Goal: Navigation & Orientation: Find specific page/section

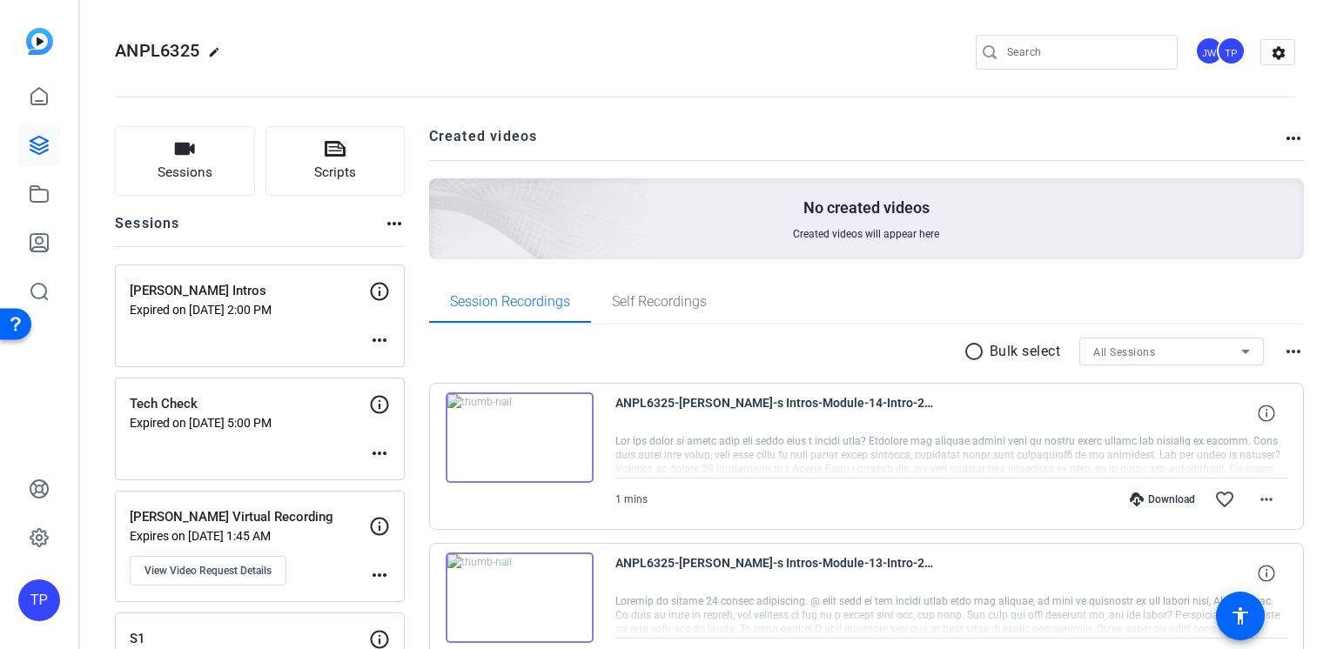
click at [42, 37] on img at bounding box center [39, 41] width 27 height 27
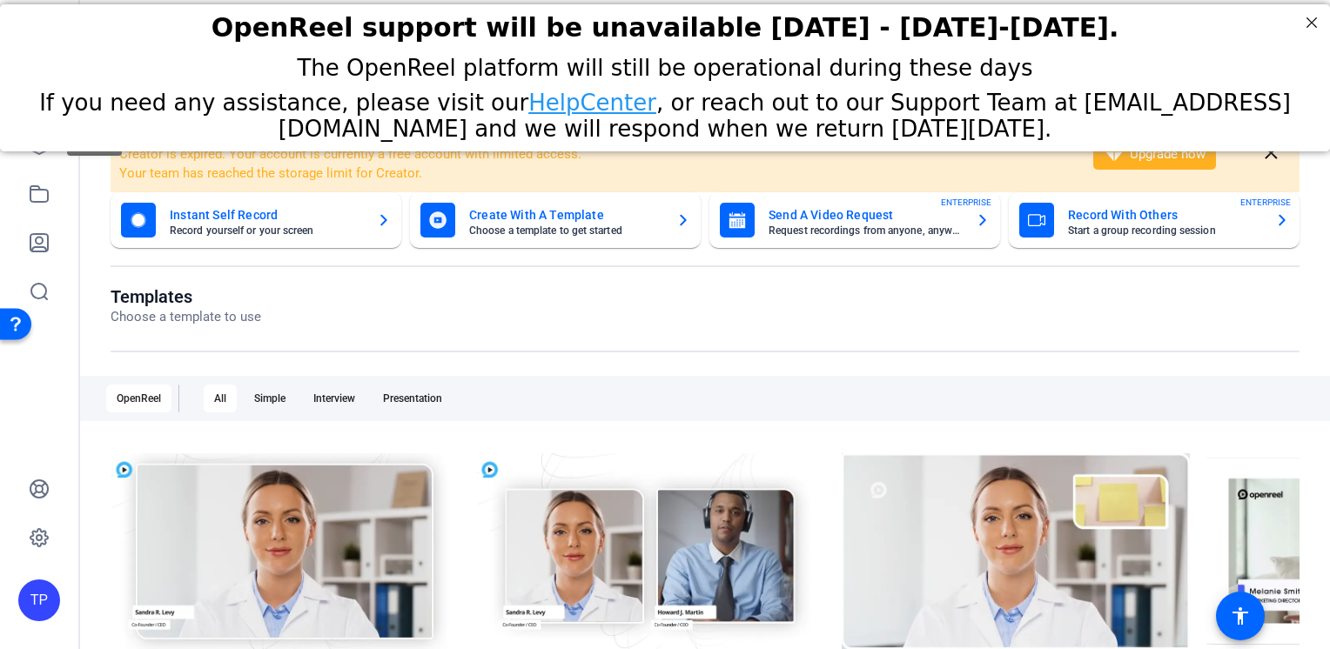
click at [34, 146] on div "The OpenReel platform will still be operational during these days If you need a…" at bounding box center [665, 98] width 1330 height 96
click at [37, 156] on link at bounding box center [39, 145] width 42 height 42
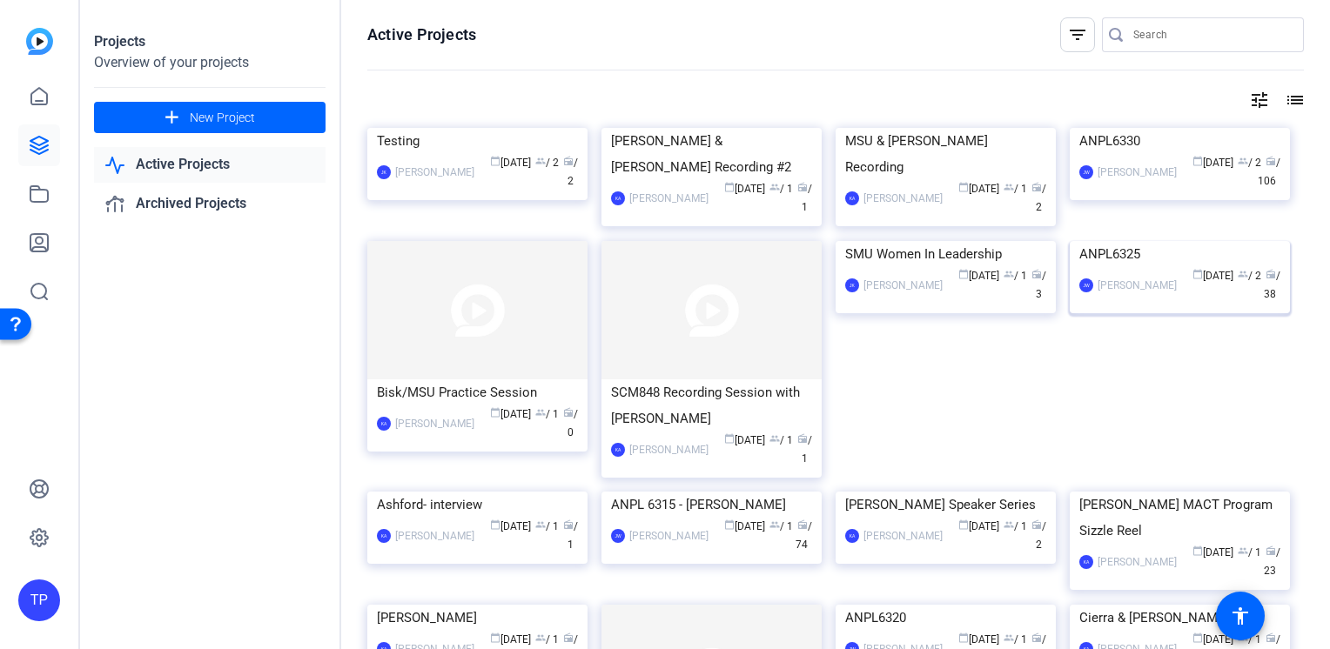
click at [1156, 241] on img at bounding box center [1179, 241] width 220 height 0
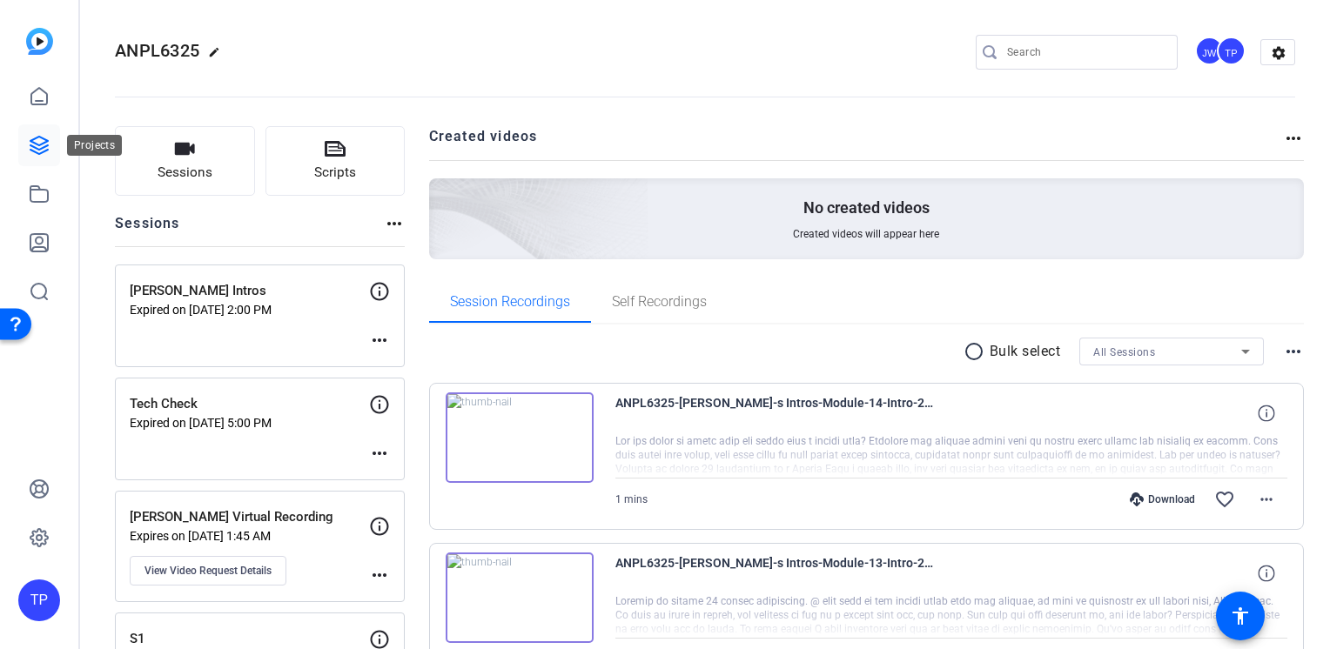
click at [31, 135] on icon at bounding box center [39, 145] width 21 height 21
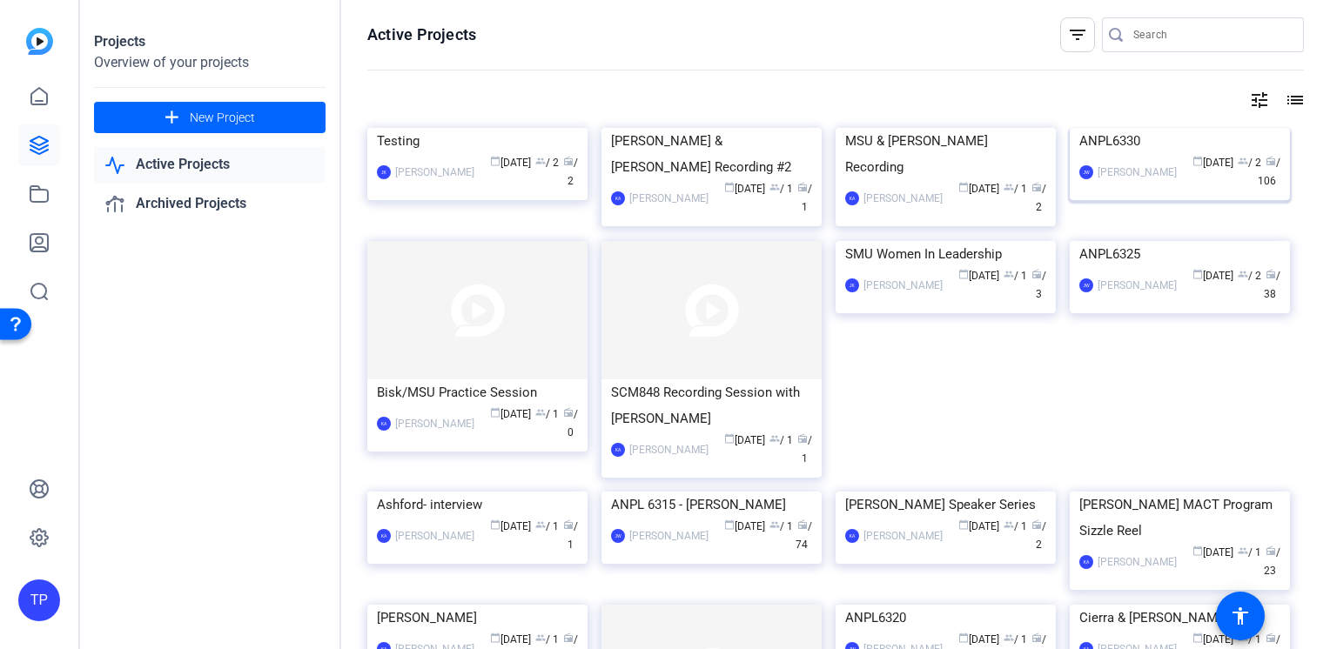
click at [1194, 128] on img at bounding box center [1179, 128] width 220 height 0
